Goal: Navigation & Orientation: Find specific page/section

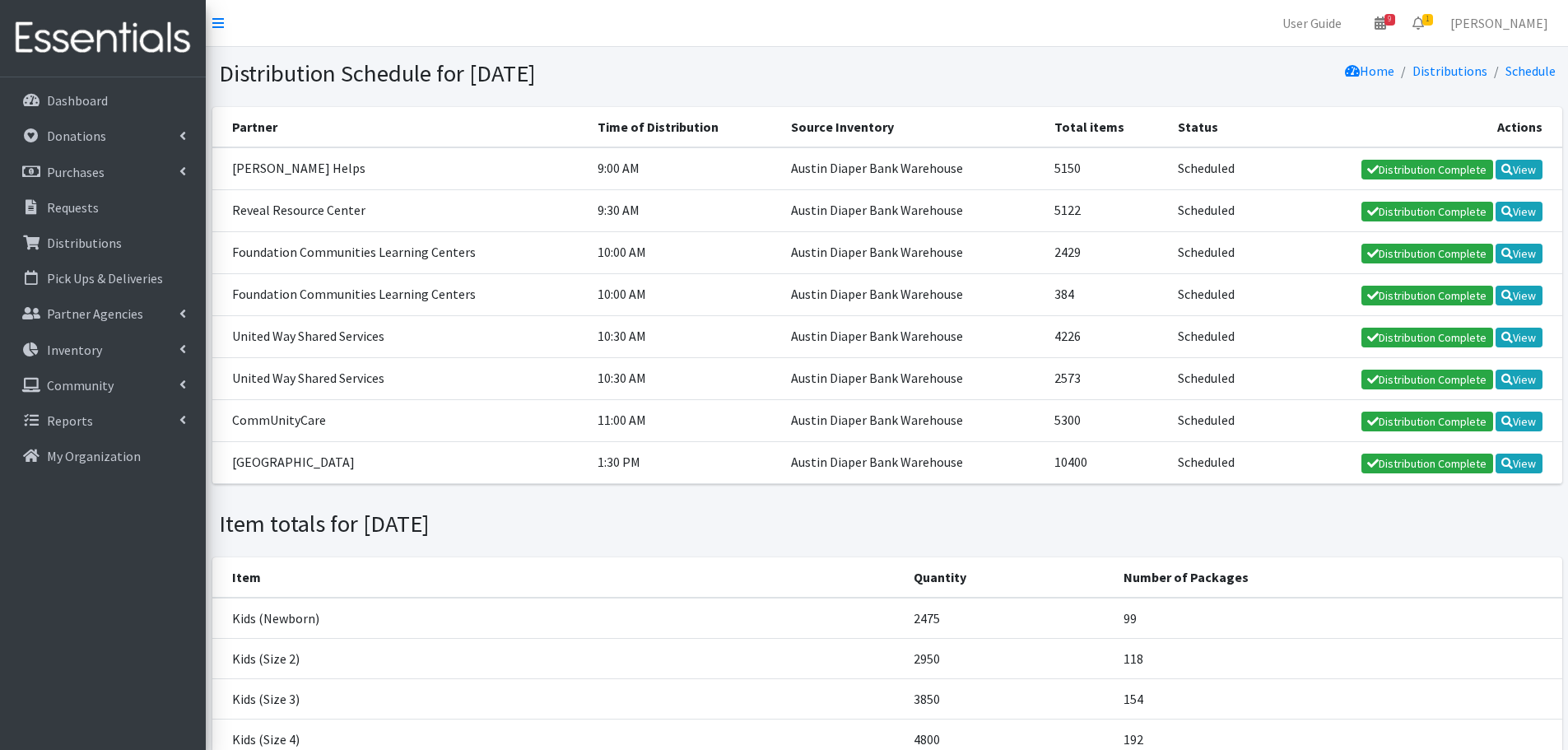
scroll to position [76, 0]
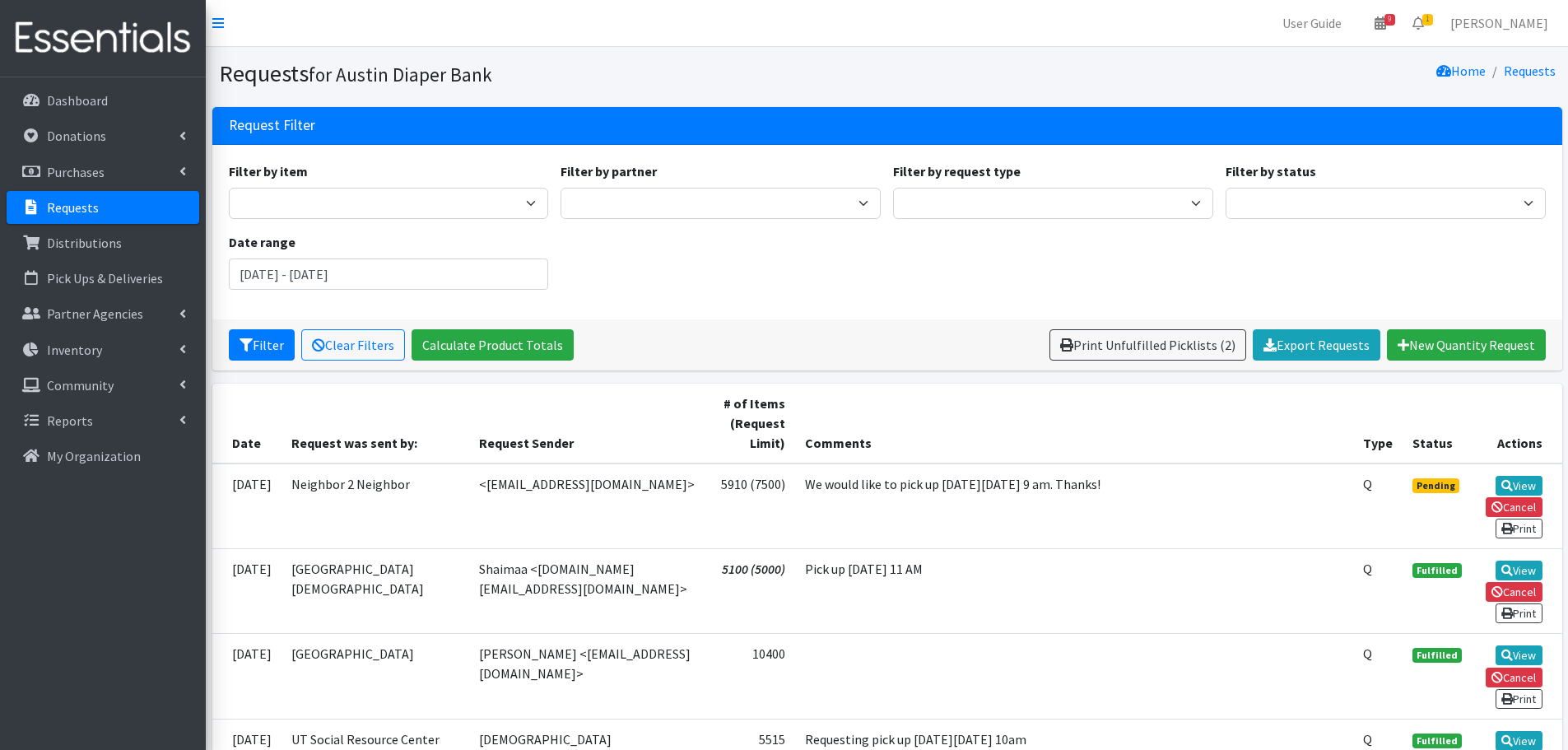
click at [75, 212] on p "Requests" at bounding box center [72, 207] width 52 height 16
click at [83, 309] on p "Partner Agencies" at bounding box center [95, 313] width 96 height 16
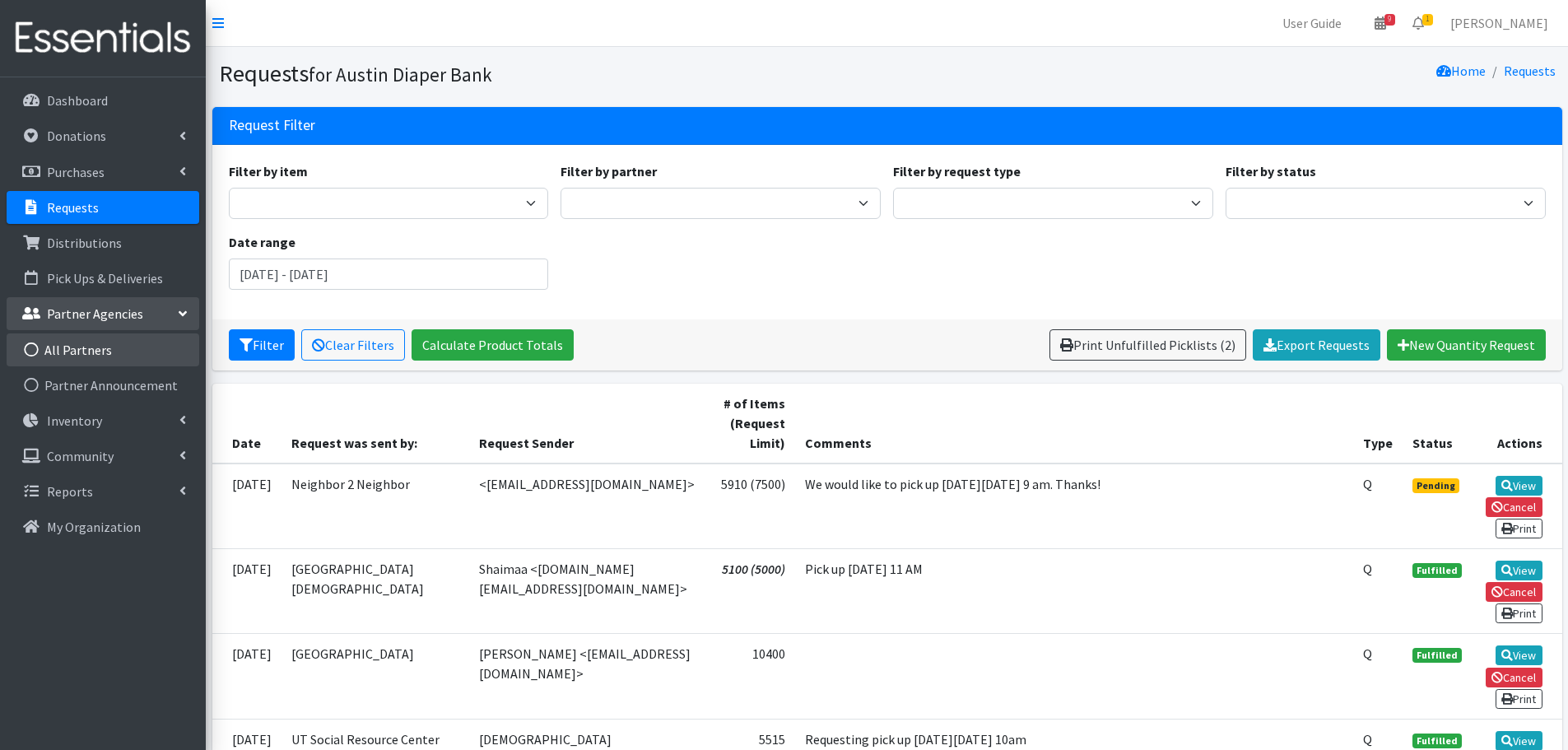
click at [101, 354] on link "All Partners" at bounding box center [102, 350] width 193 height 33
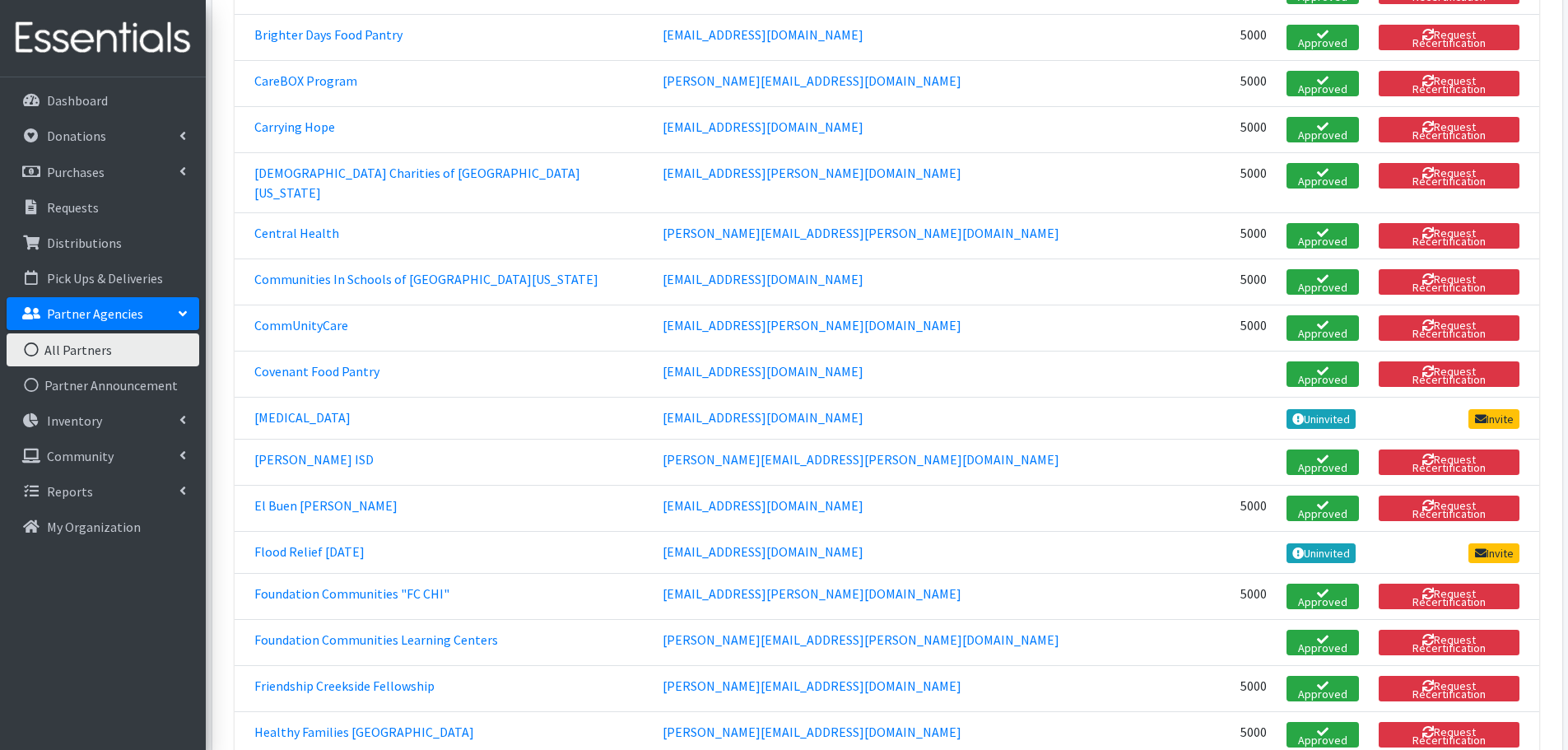
scroll to position [1070, 0]
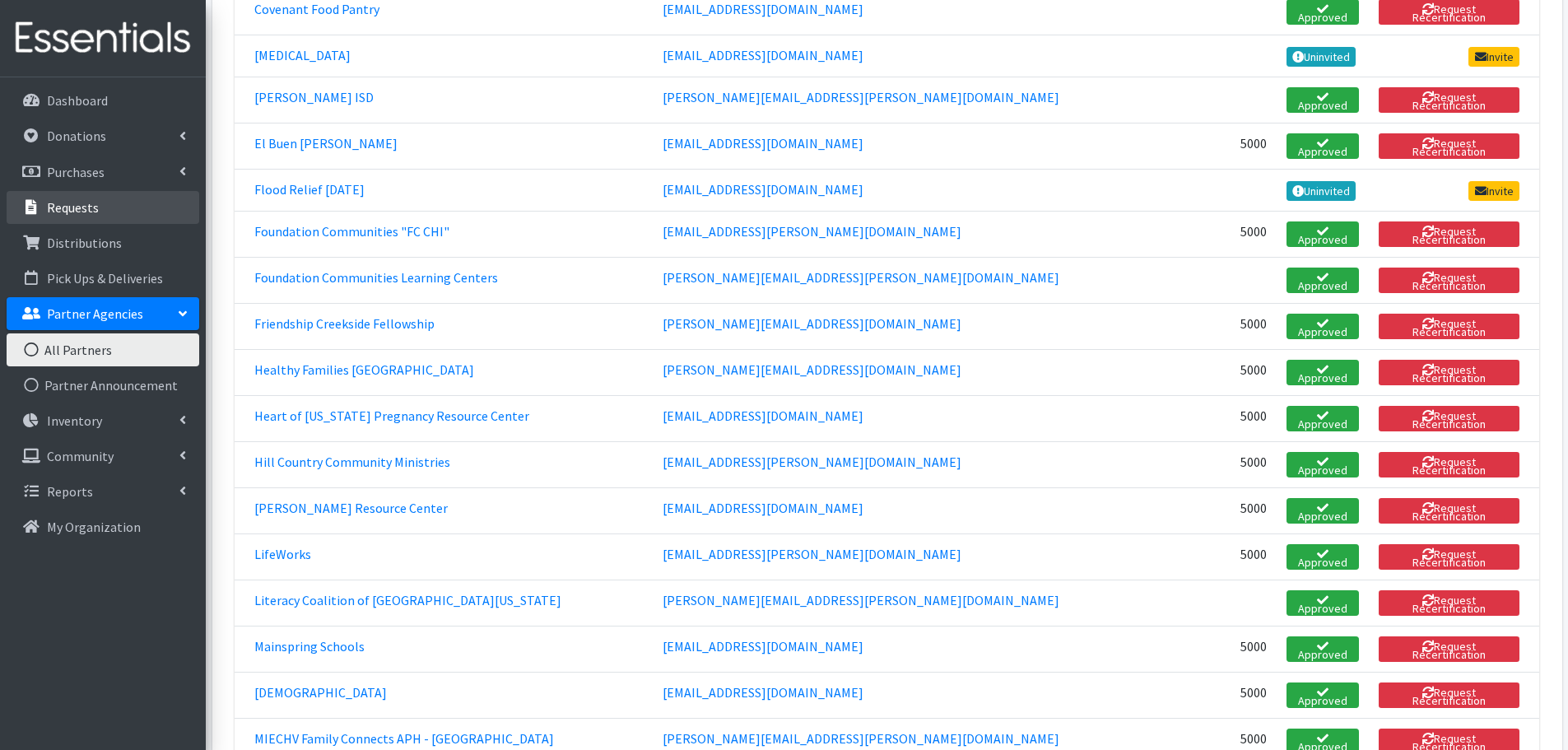
click at [85, 204] on p "Requests" at bounding box center [72, 207] width 52 height 16
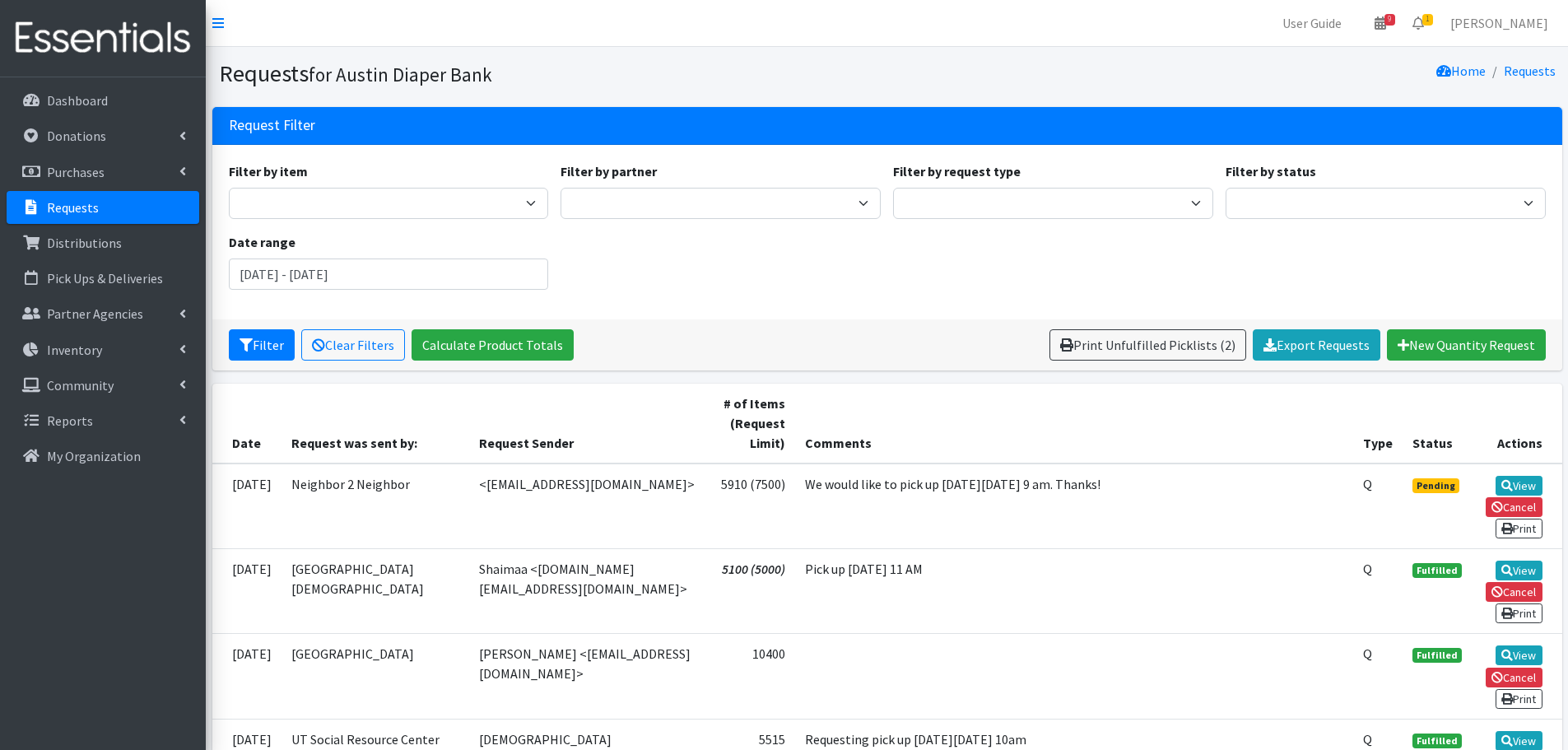
click at [74, 210] on p "Requests" at bounding box center [72, 207] width 52 height 16
